Goal: Transaction & Acquisition: Purchase product/service

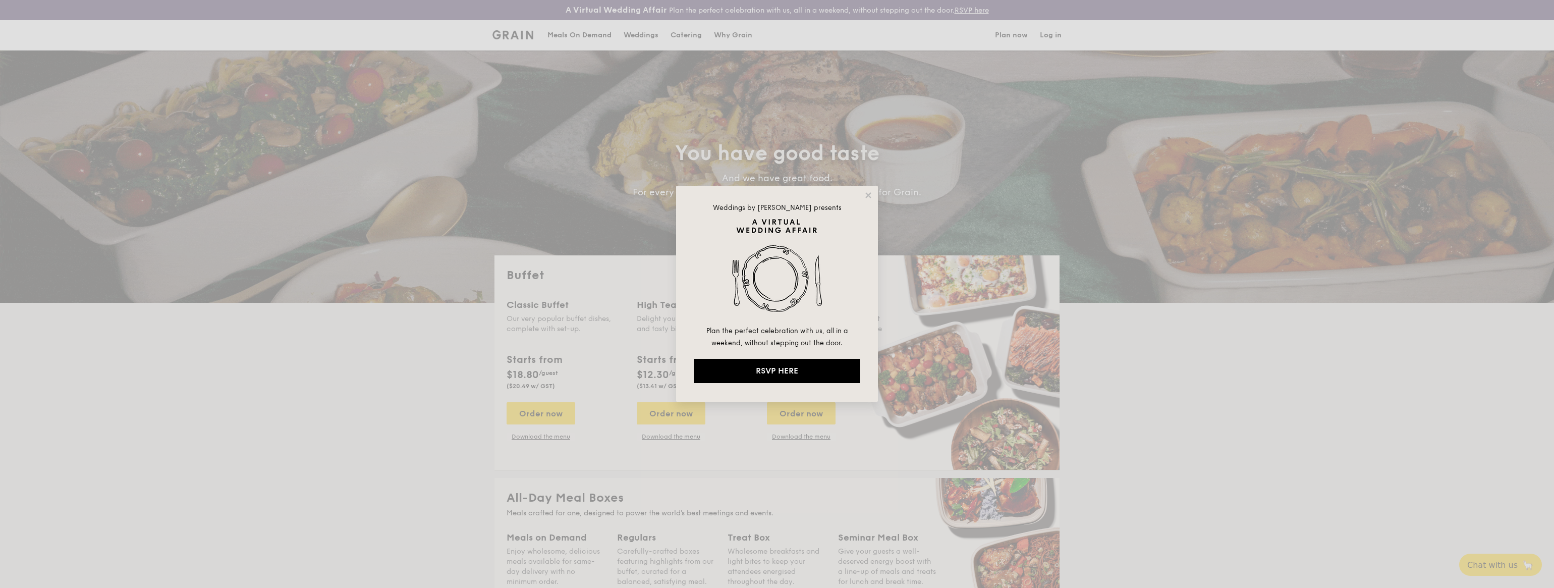
select select
click at [862, 196] on div "Weddings by [PERSON_NAME] presents Plan the perfect celebration with us, all in…" at bounding box center [777, 294] width 202 height 216
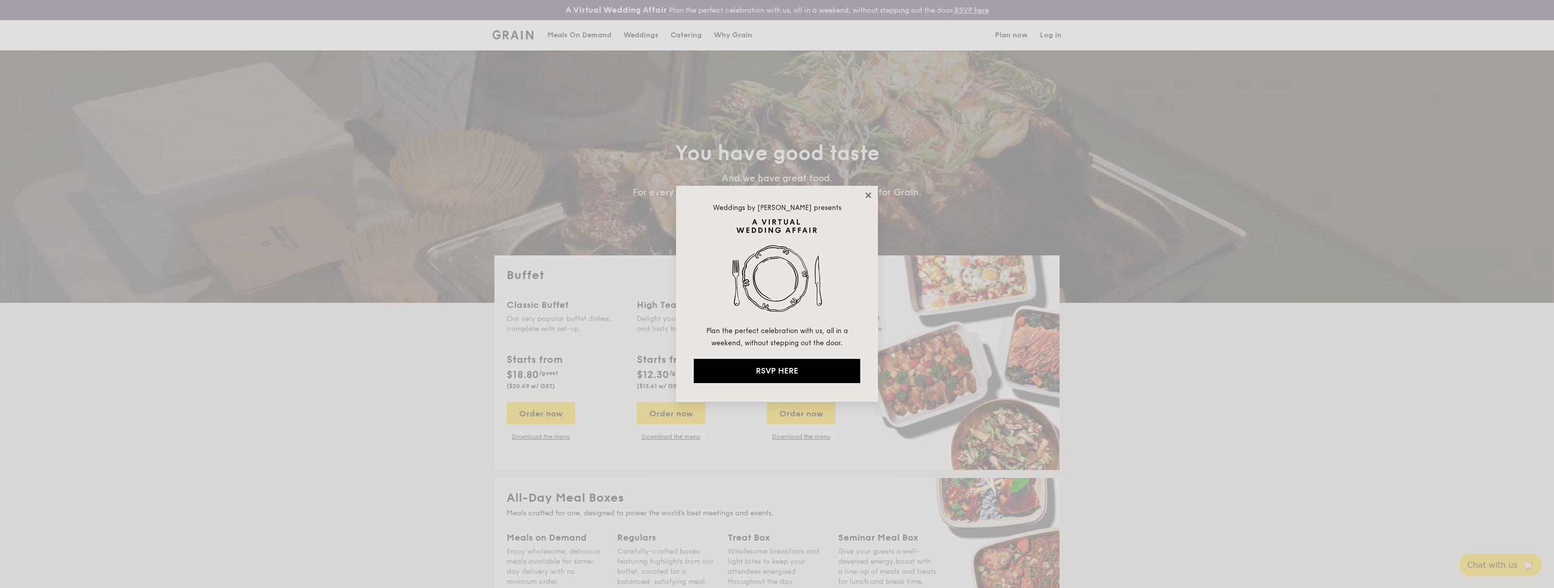
click at [869, 196] on icon at bounding box center [868, 195] width 6 height 6
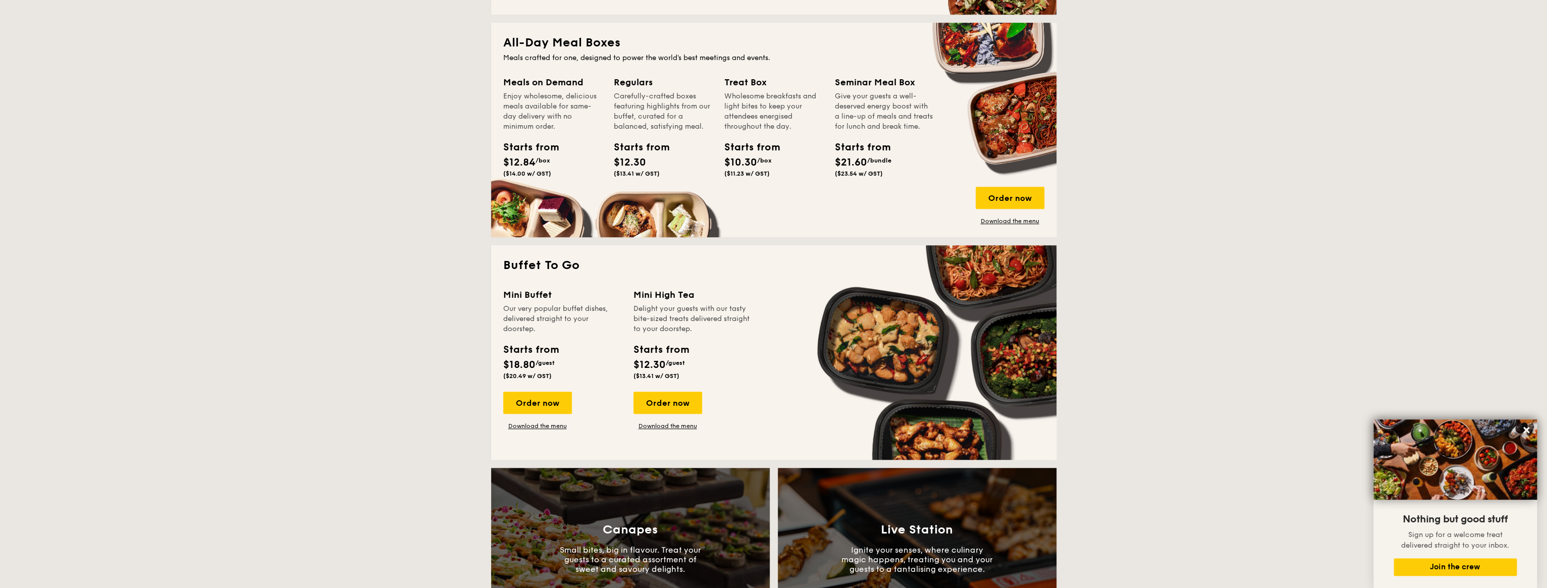
scroll to position [454, 0]
click at [528, 342] on div "Mini Buffet Our very popular buffet dishes, delivered straight to your doorstep…" at bounding box center [562, 337] width 118 height 96
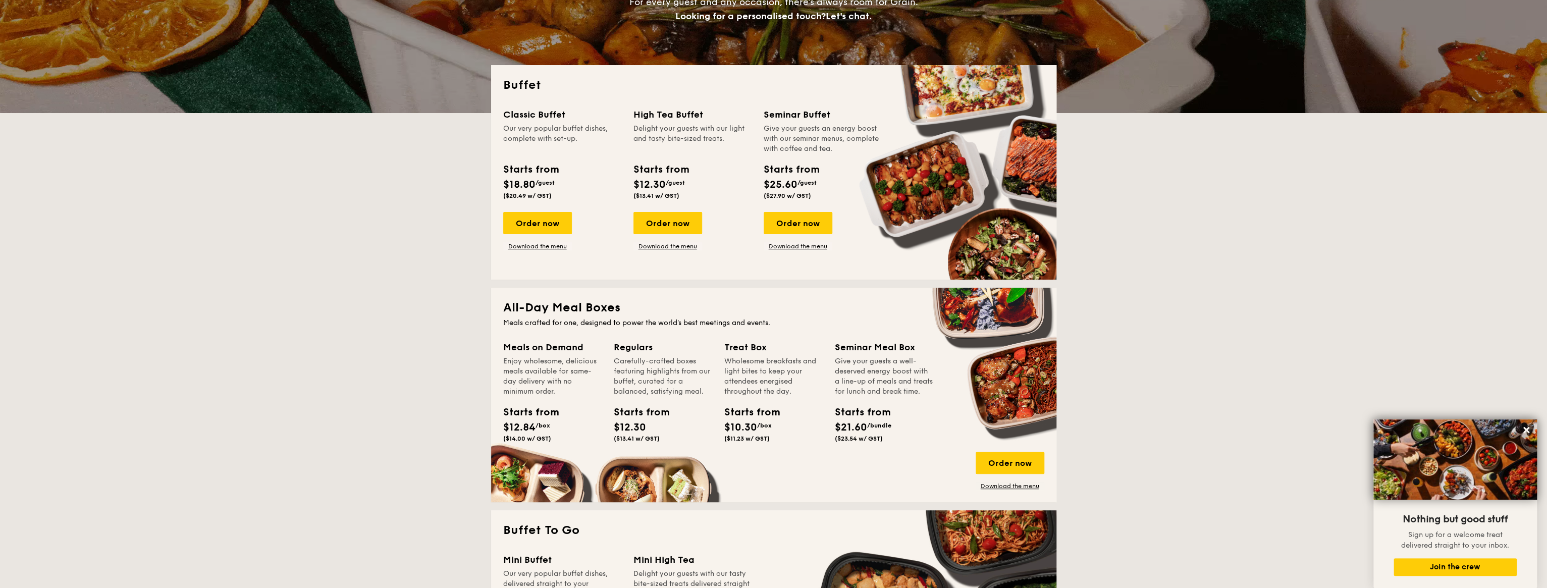
scroll to position [202, 0]
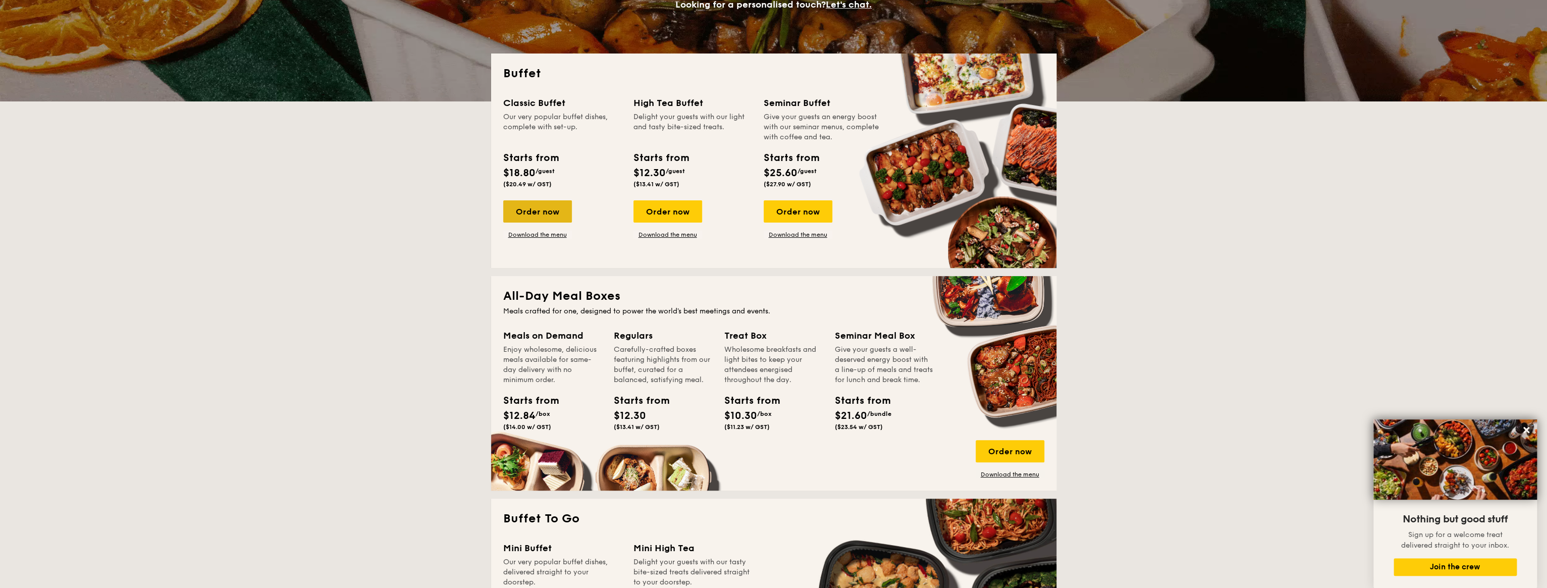
click at [549, 210] on div "Order now" at bounding box center [537, 211] width 69 height 22
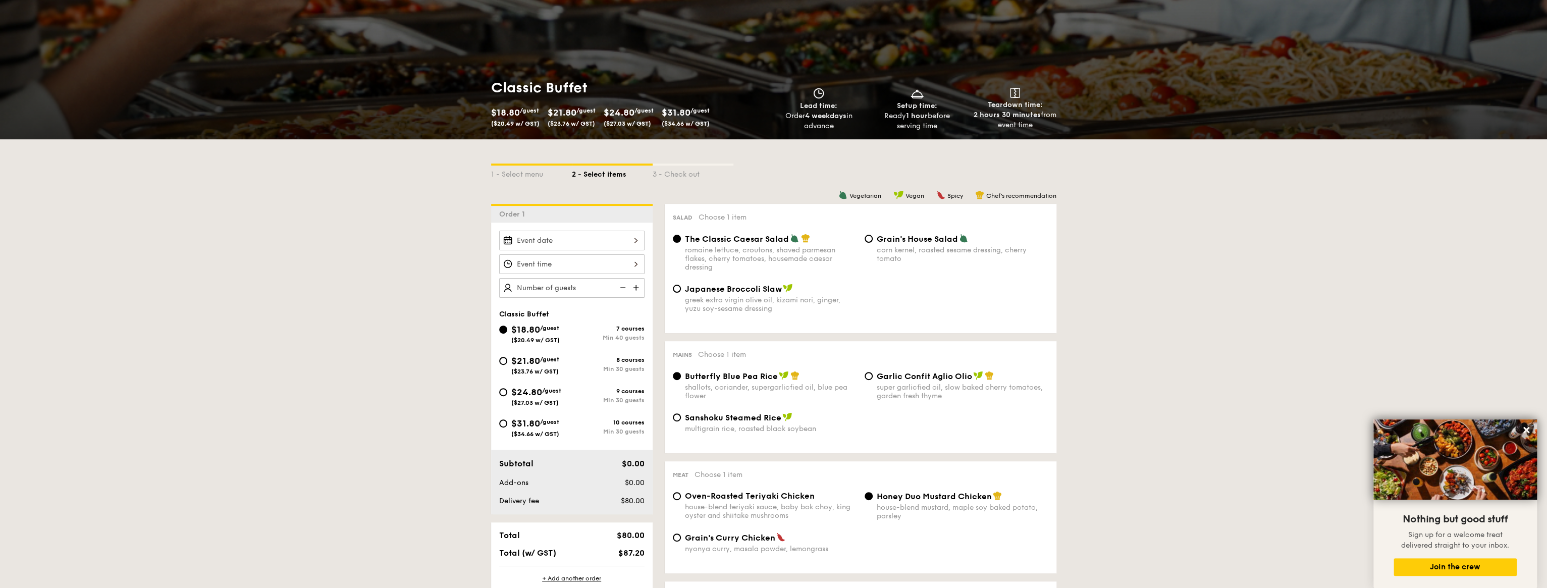
scroll to position [202, 0]
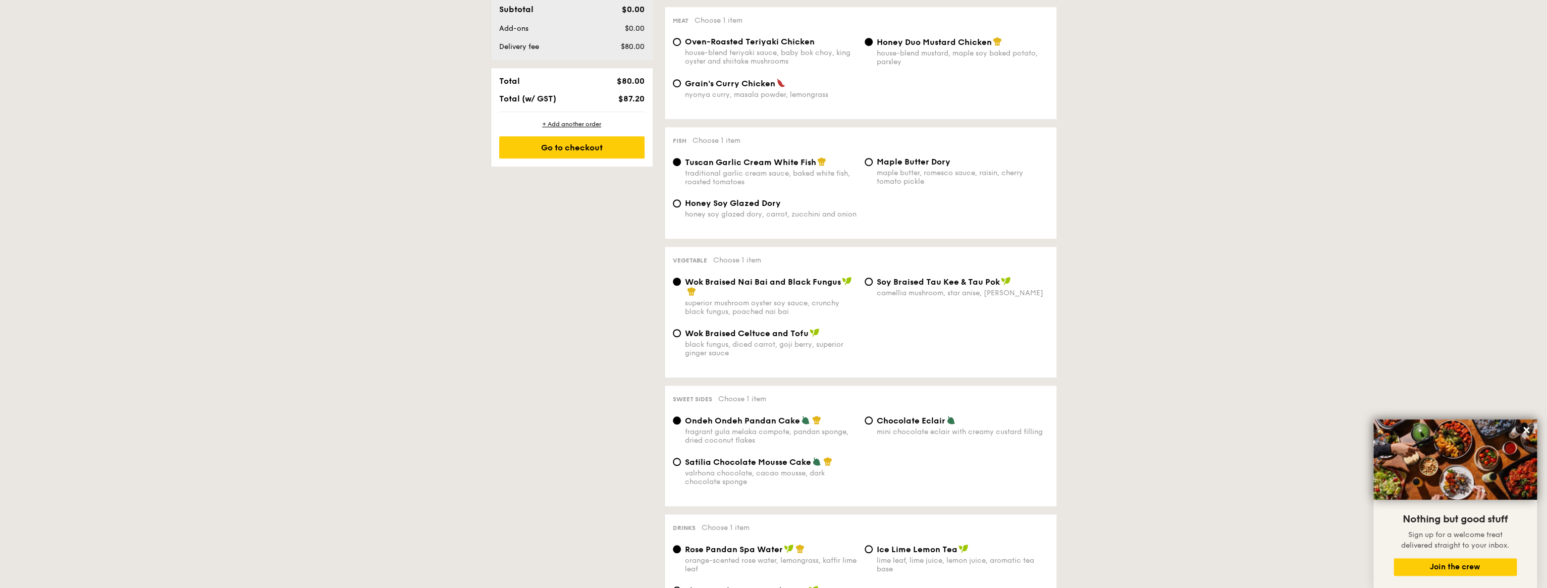
select select
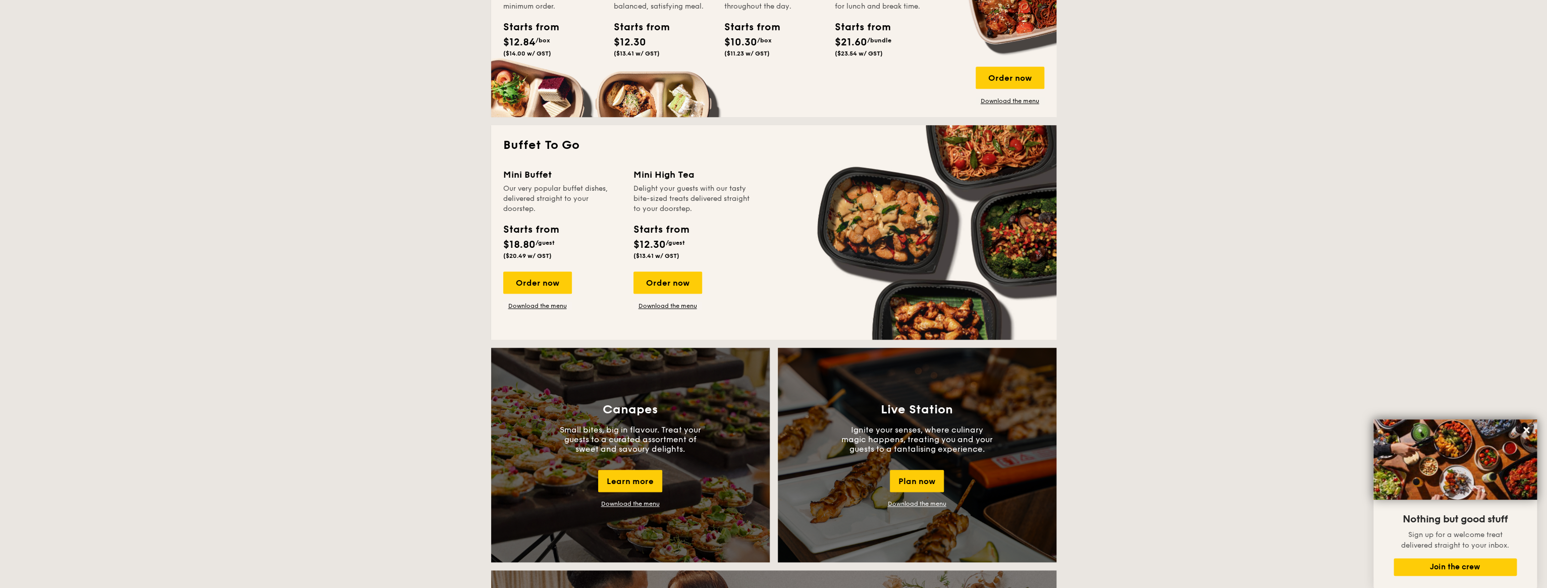
scroll to position [222, 0]
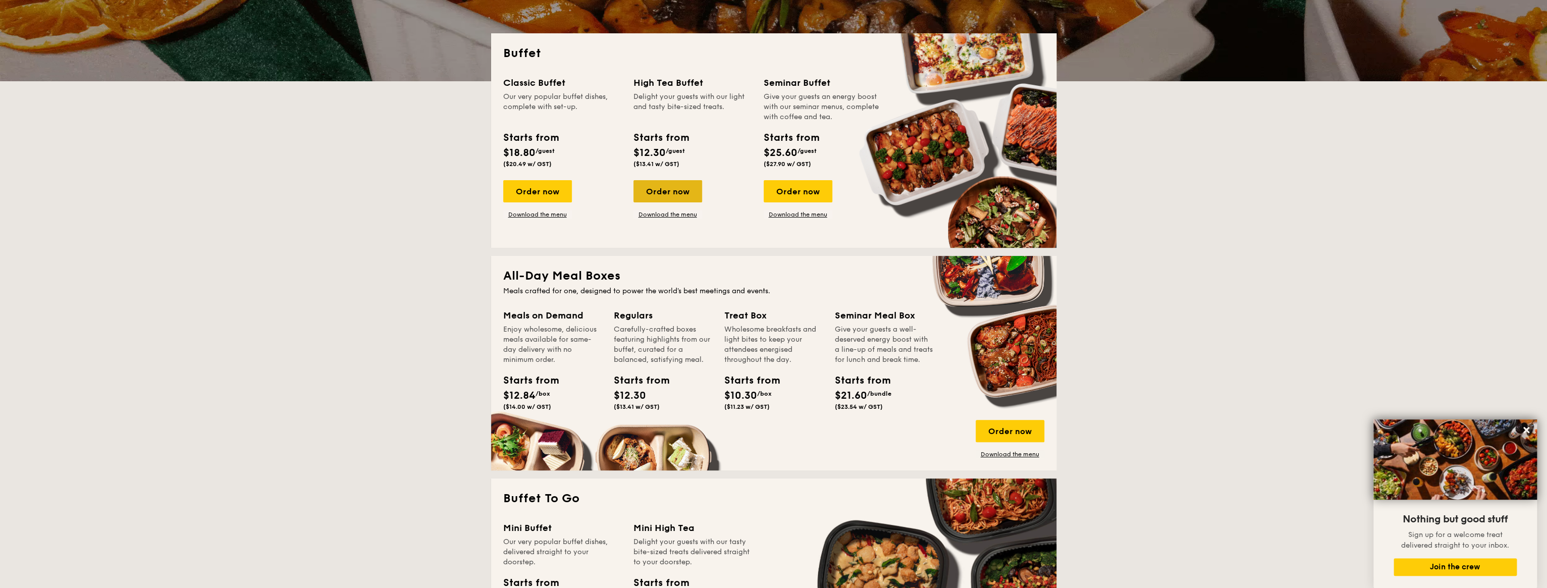
click at [674, 194] on div "Order now" at bounding box center [667, 191] width 69 height 22
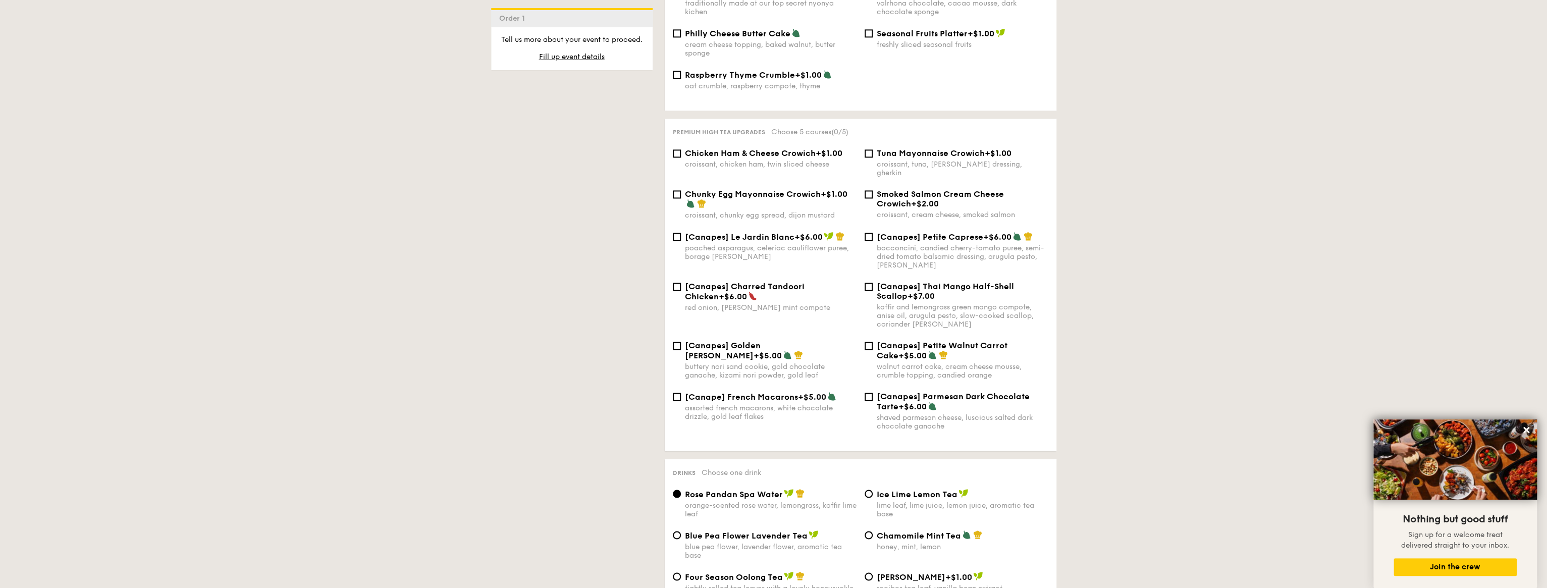
scroll to position [1664, 0]
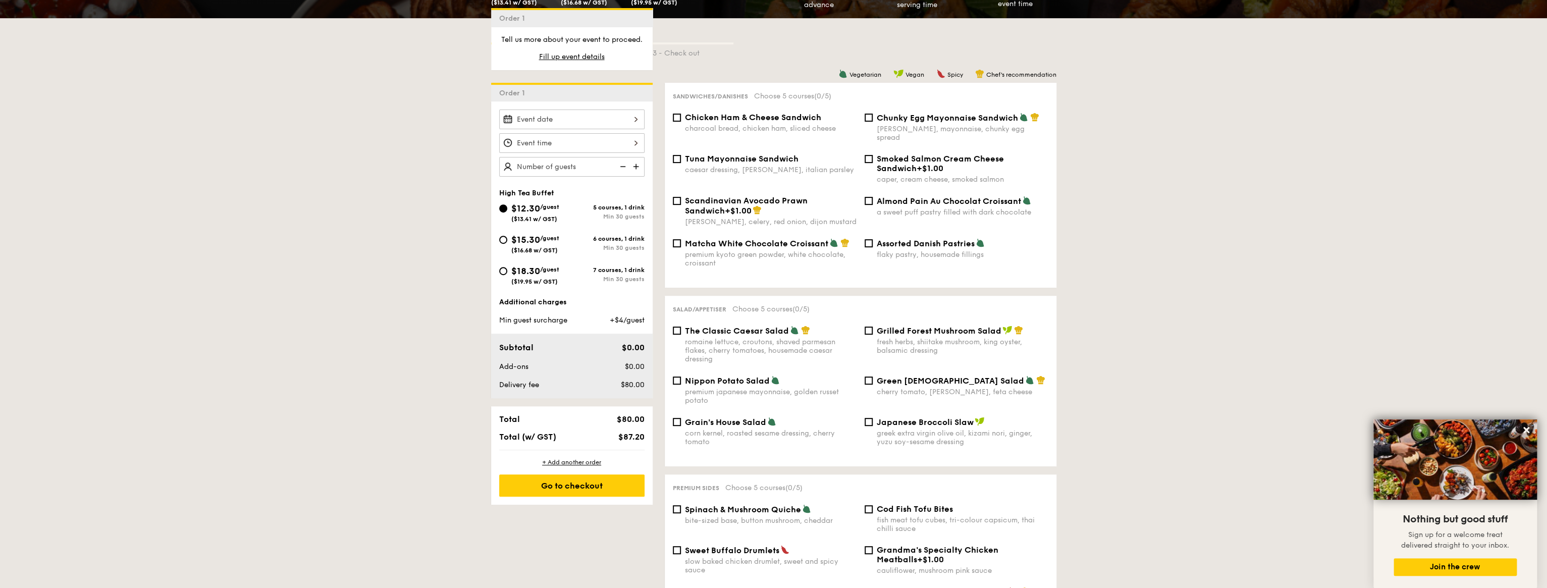
select select
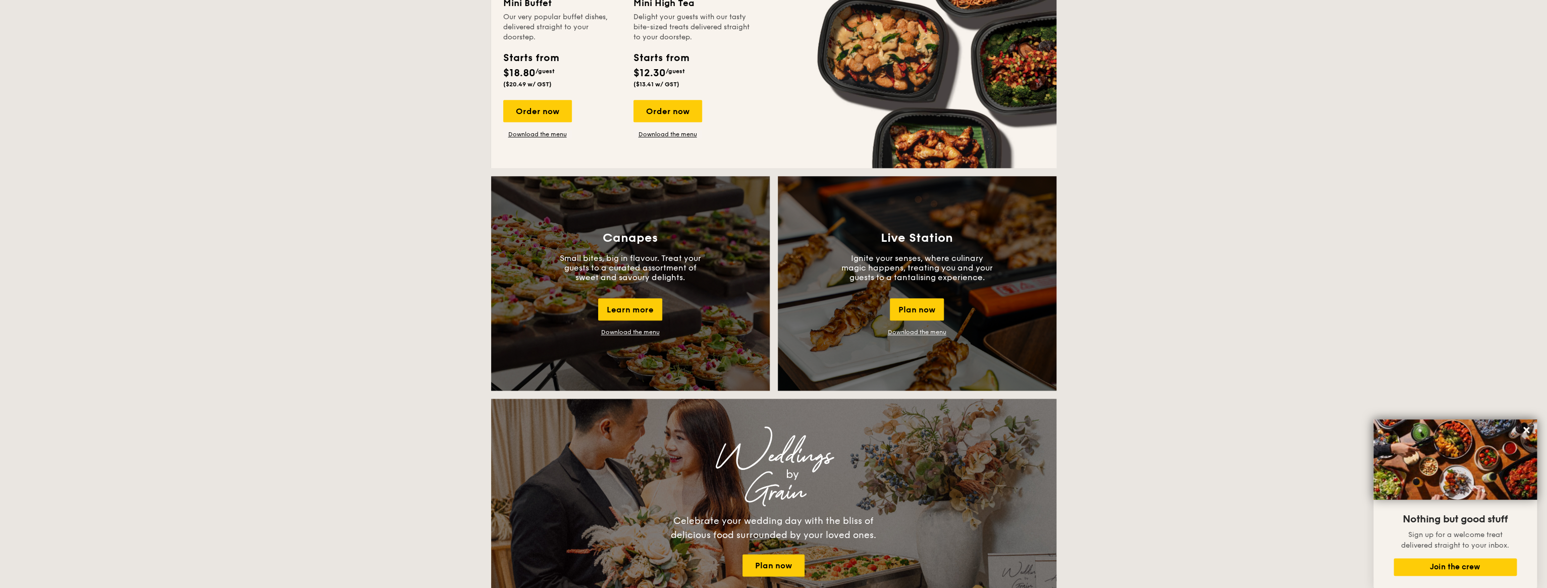
scroll to position [646, 0]
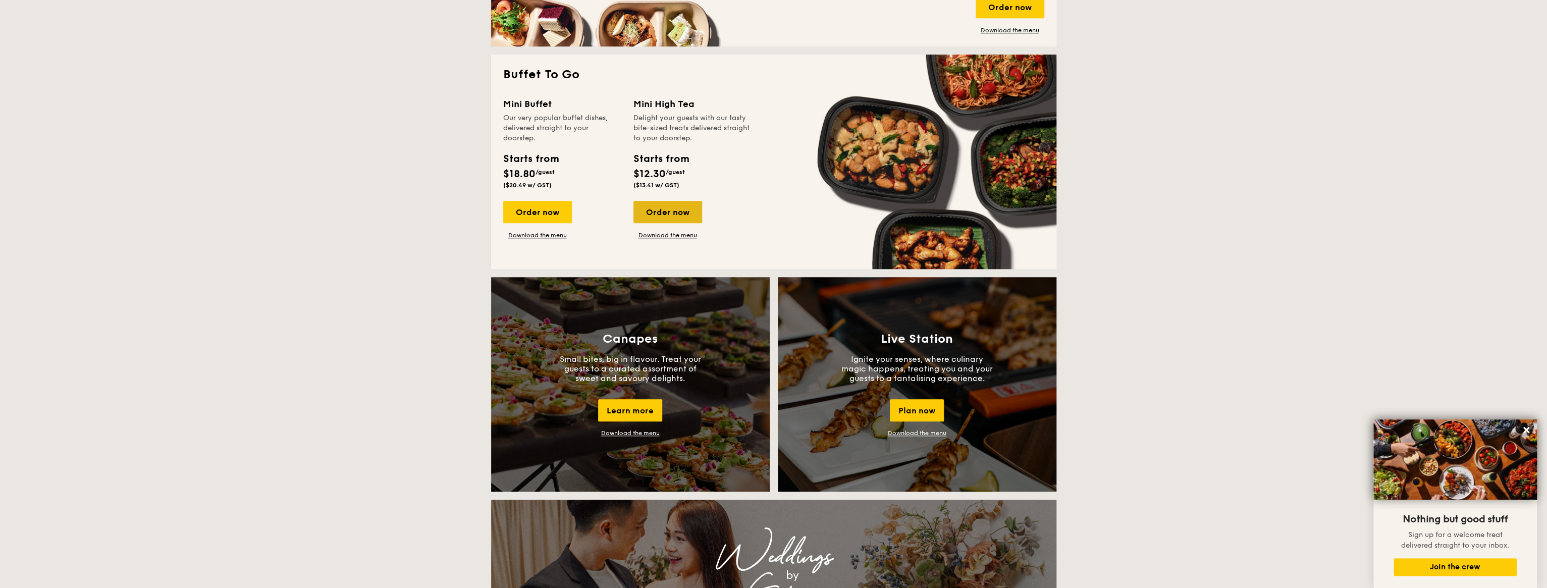
drag, startPoint x: 670, startPoint y: 207, endPoint x: 642, endPoint y: 212, distance: 28.7
click at [642, 212] on div "Order now" at bounding box center [667, 212] width 69 height 22
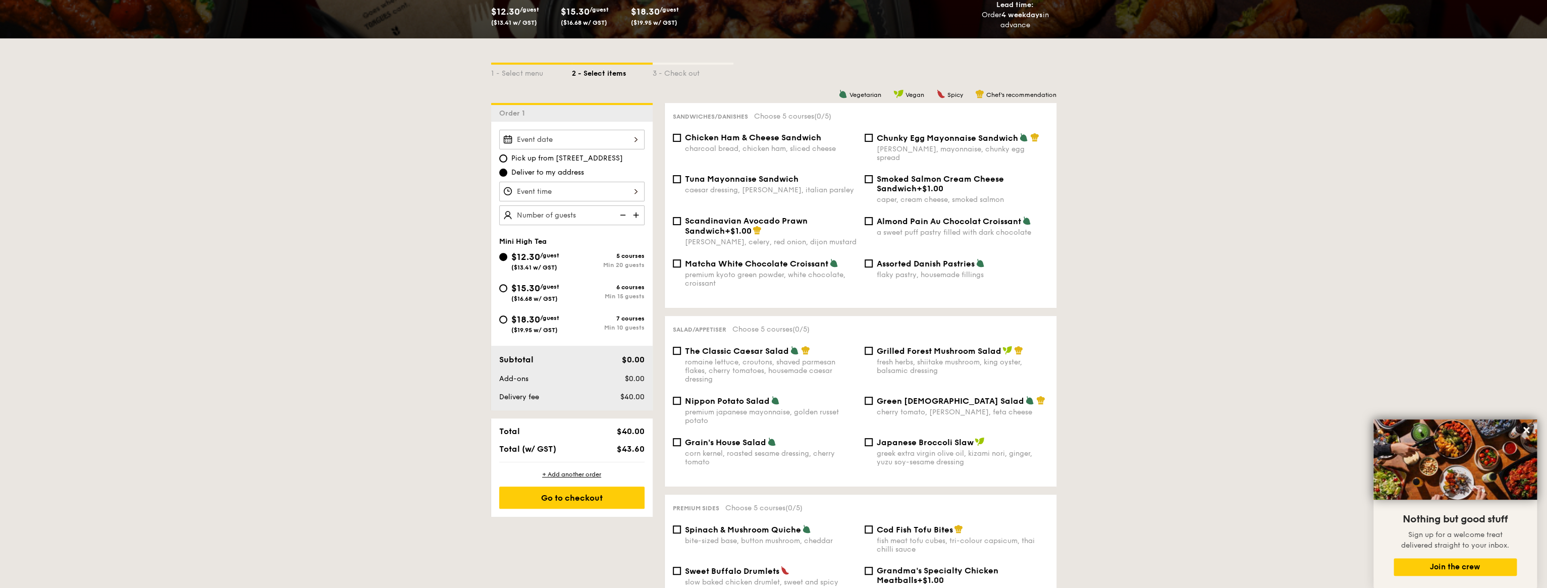
select select
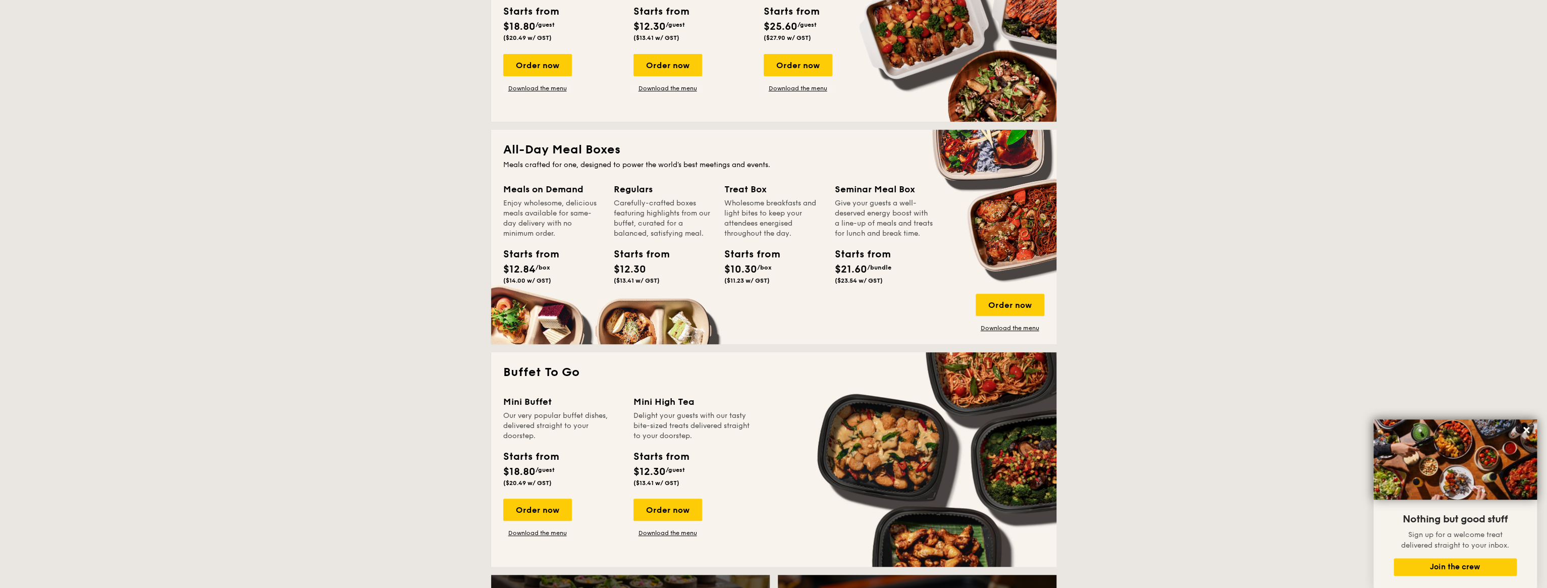
scroll to position [436, 0]
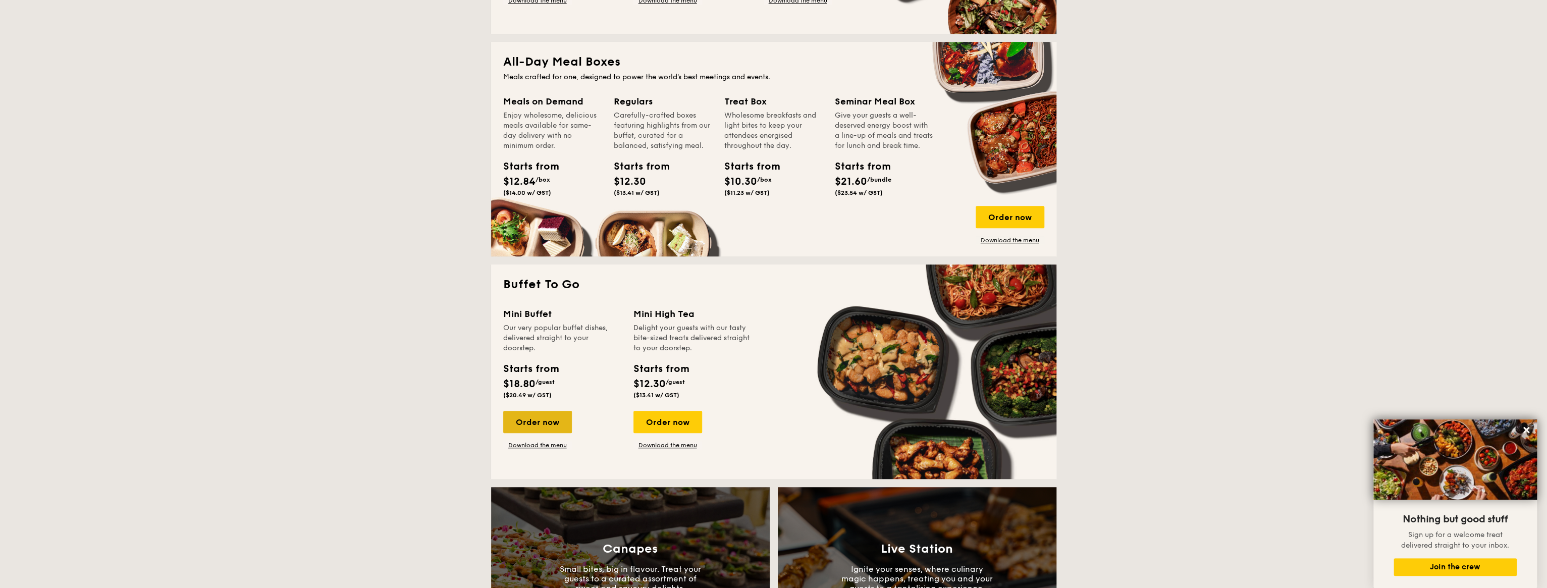
click at [549, 415] on div "Order now" at bounding box center [537, 422] width 69 height 22
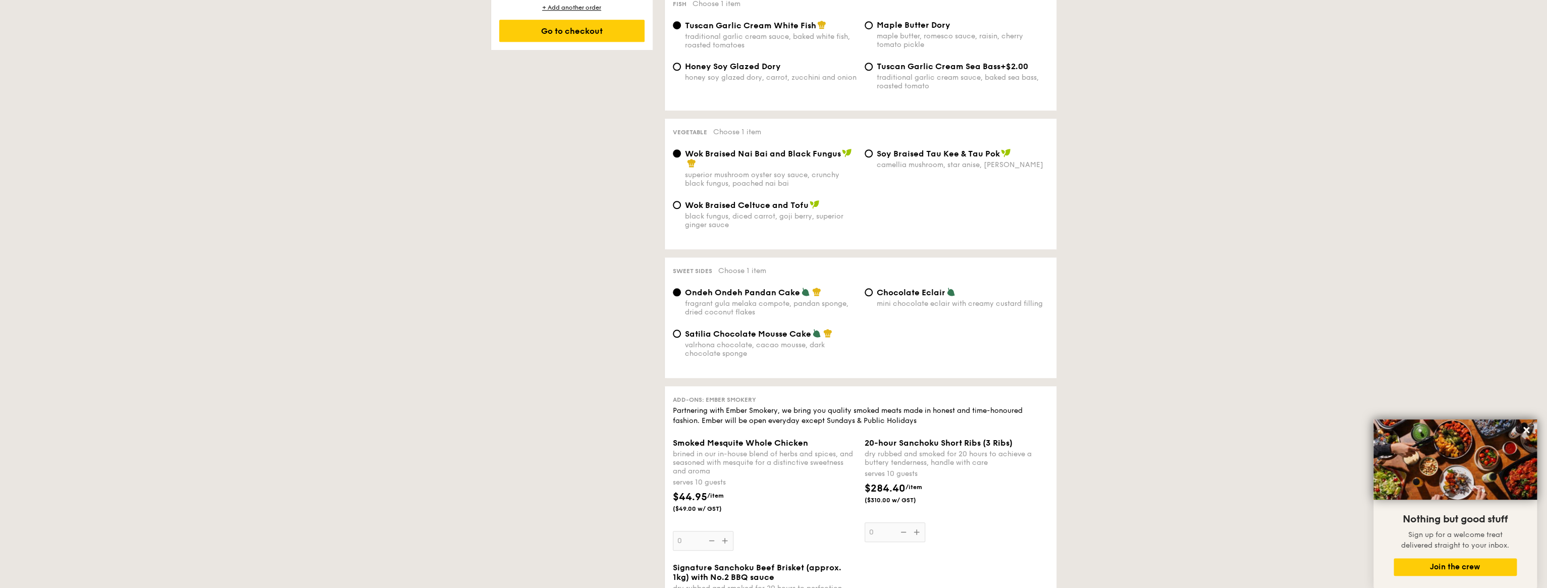
scroll to position [706, 0]
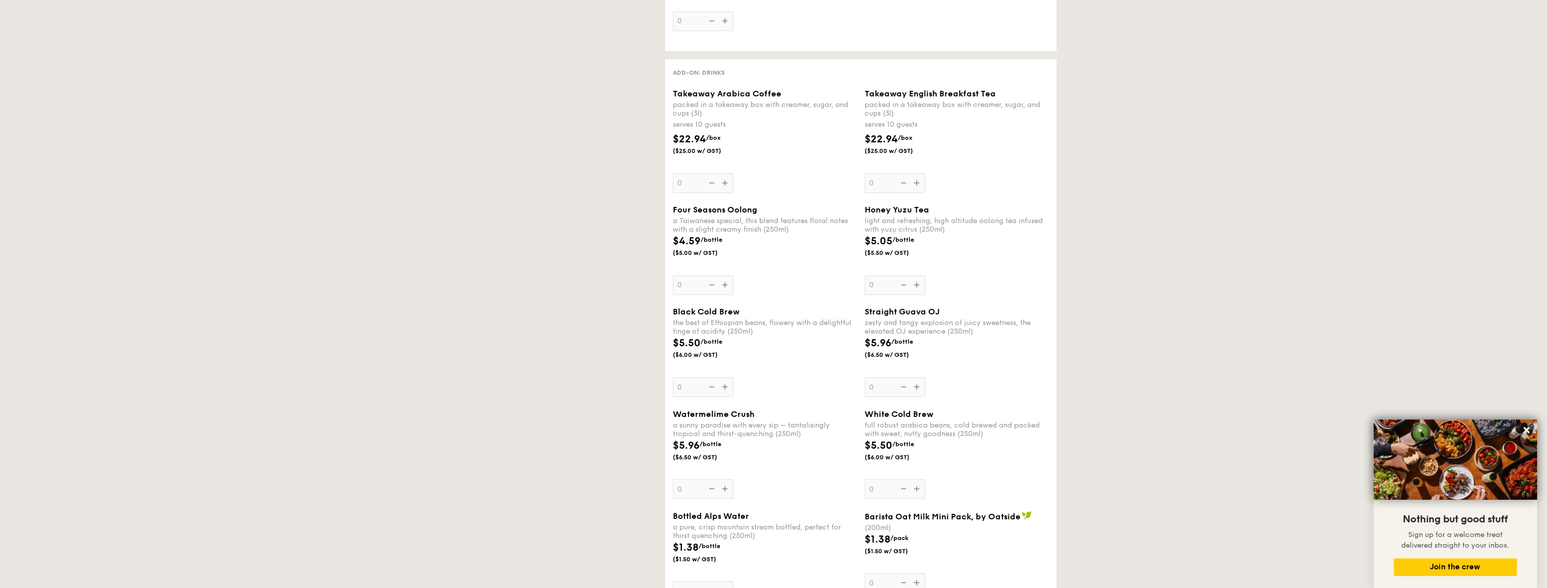
select select
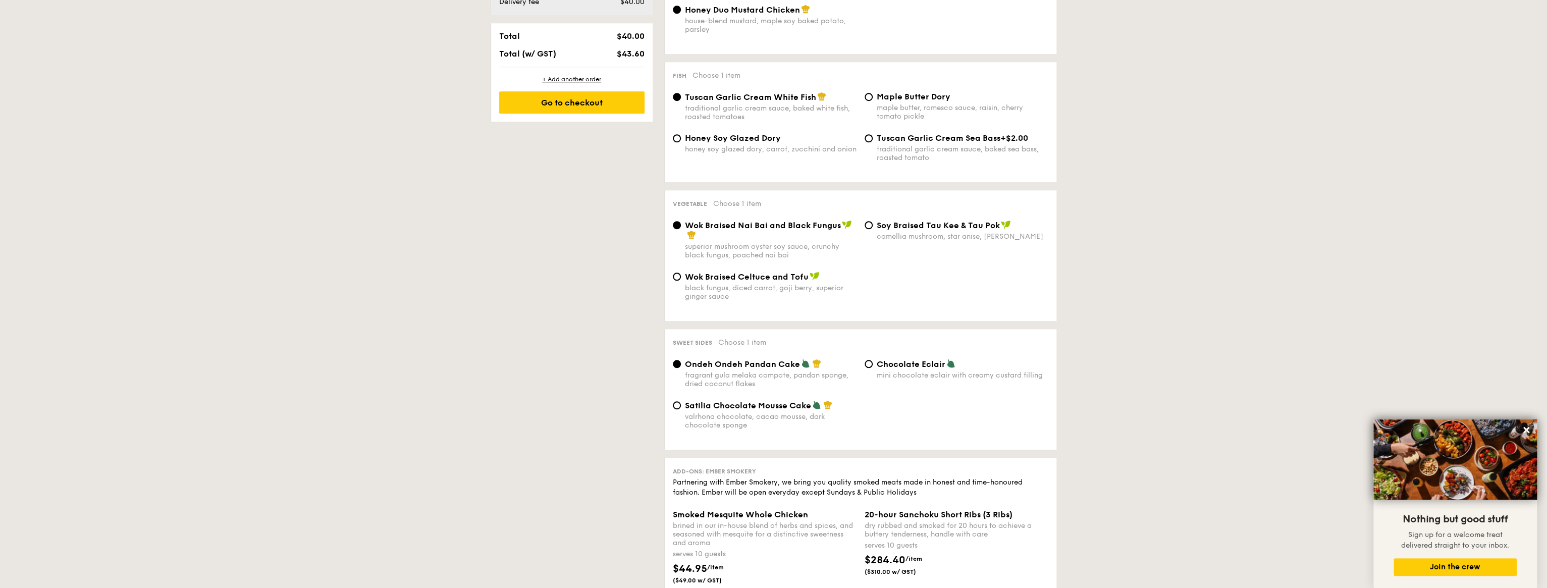
scroll to position [733, 0]
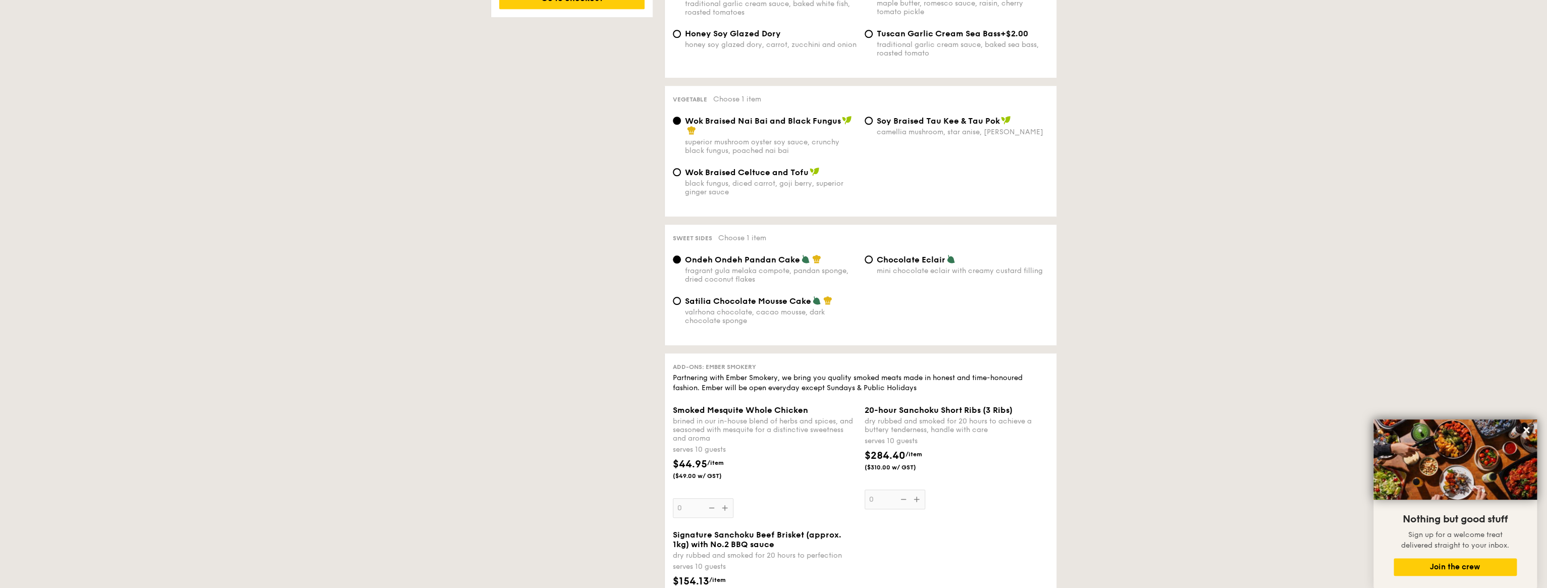
select select
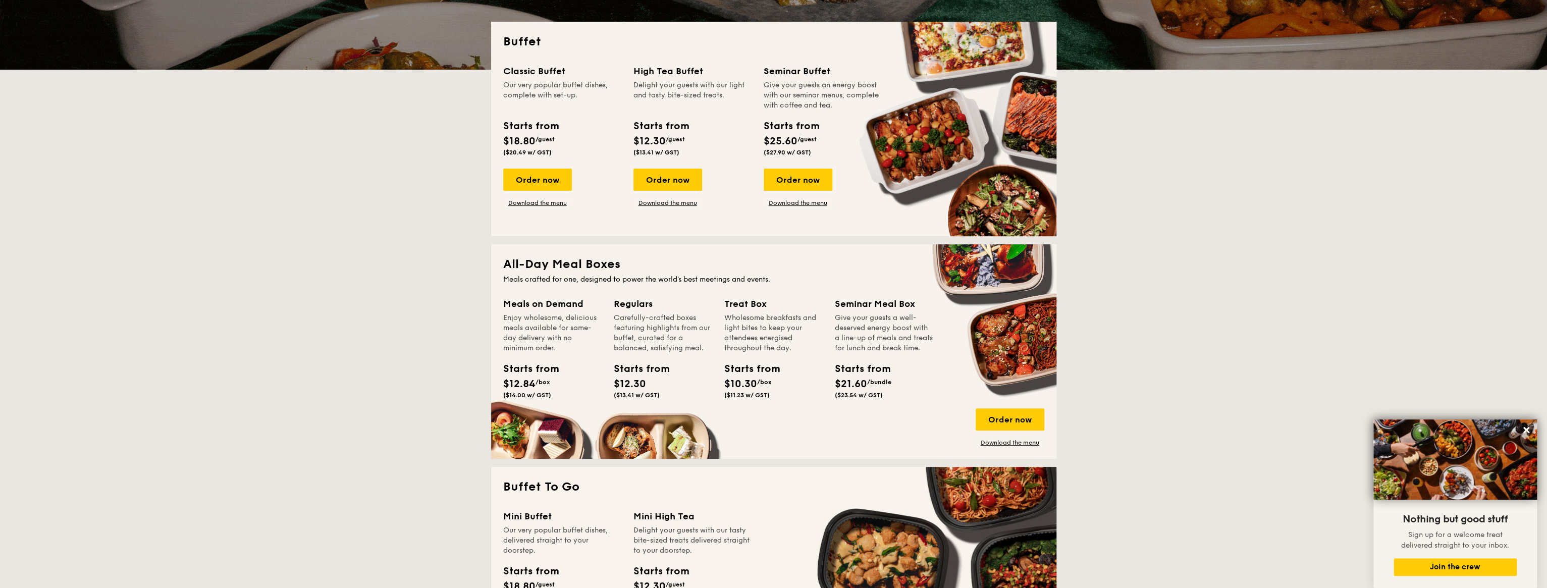
scroll to position [95, 0]
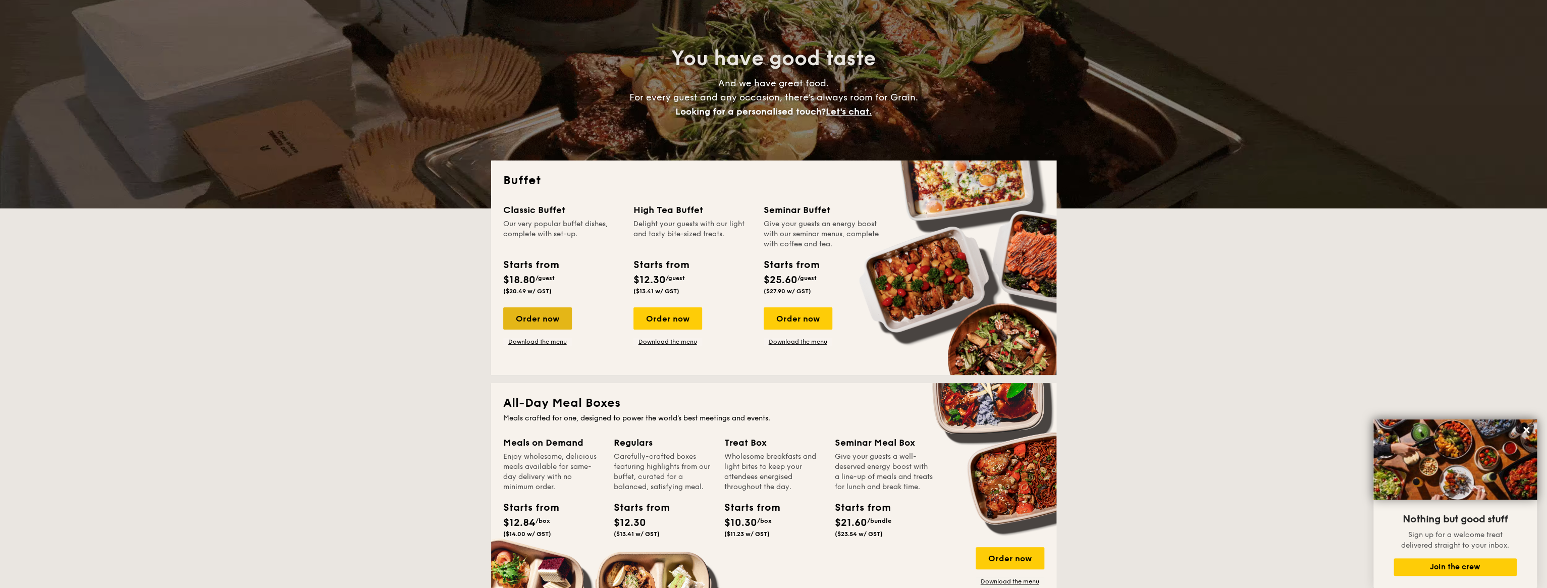
click at [551, 316] on div "Order now" at bounding box center [537, 318] width 69 height 22
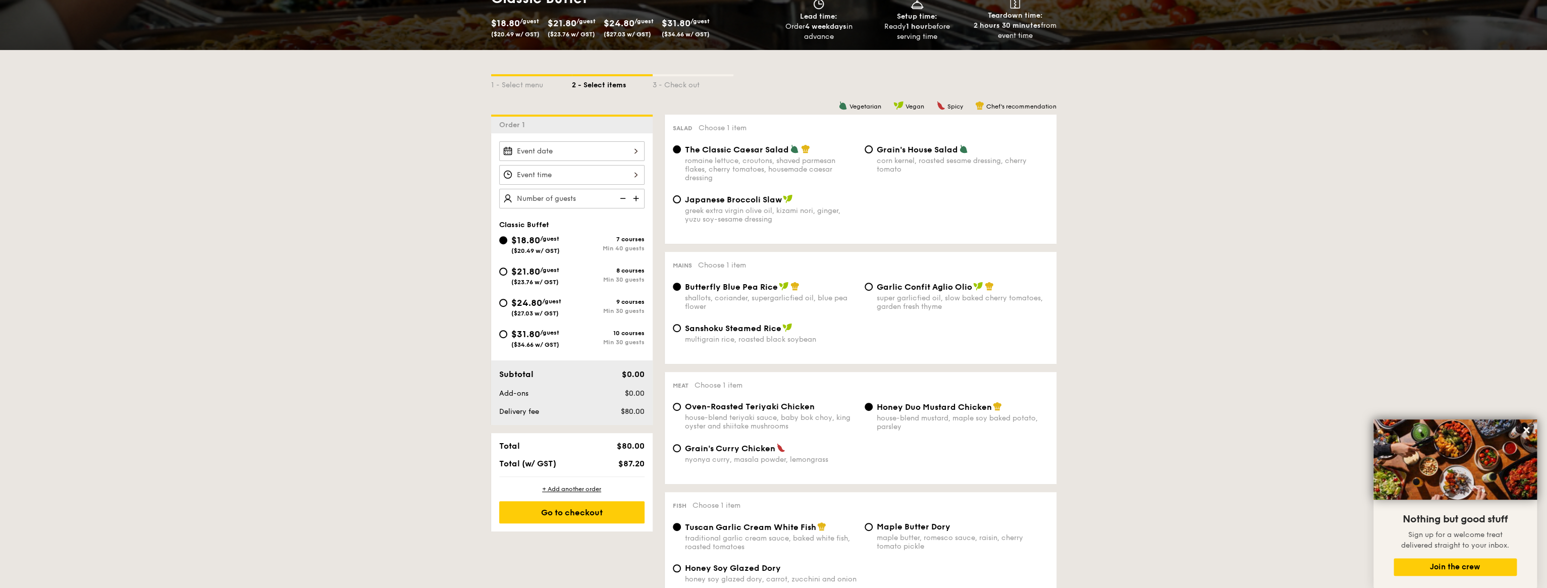
scroll to position [202, 0]
